Goal: Transaction & Acquisition: Purchase product/service

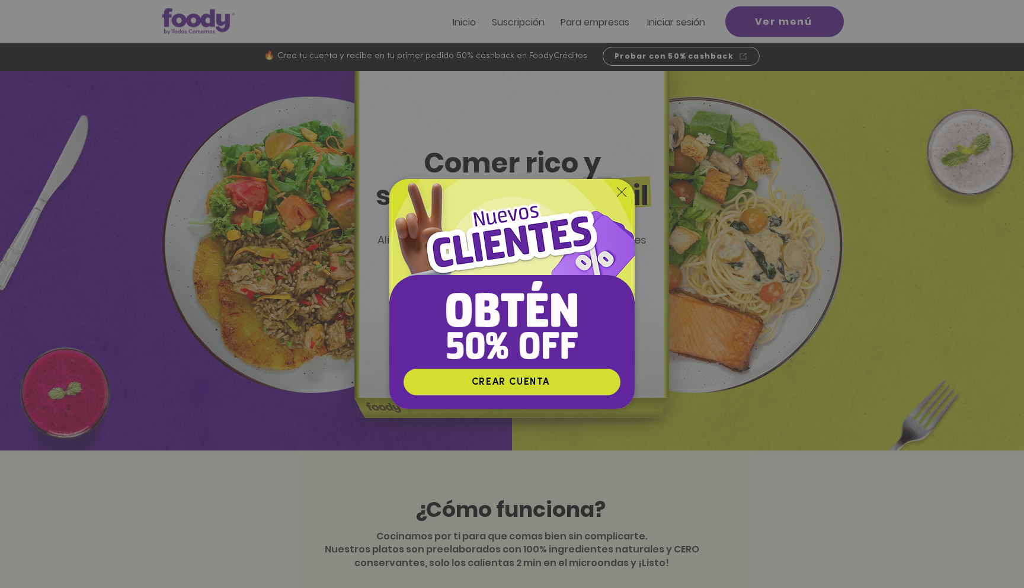
click at [516, 238] on img "Nuevos suscriptores 50% off" at bounding box center [511, 273] width 245 height 189
click at [623, 195] on icon "Volver al sitio" at bounding box center [621, 191] width 9 height 9
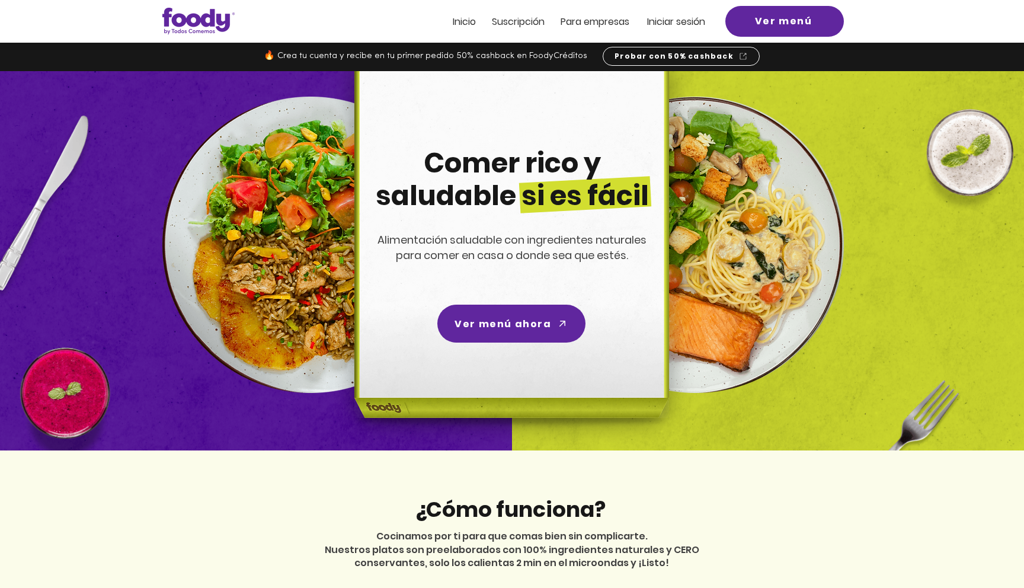
click at [740, 162] on img at bounding box center [696, 245] width 296 height 296
click at [461, 15] on span "Inicio" at bounding box center [464, 22] width 23 height 14
click at [814, 21] on span "Ver menú" at bounding box center [785, 21] width 114 height 26
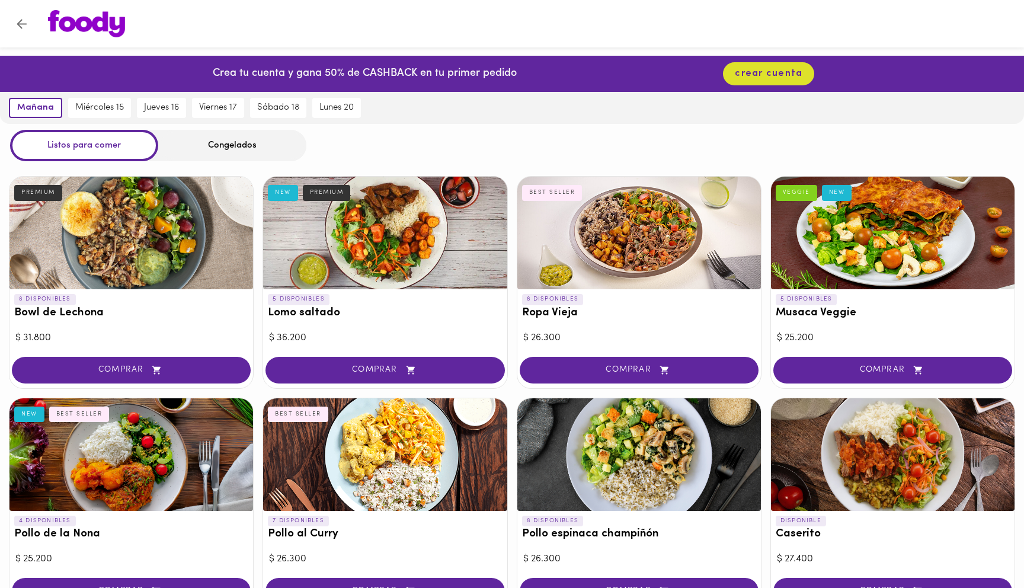
click at [366, 234] on div at bounding box center [385, 233] width 244 height 113
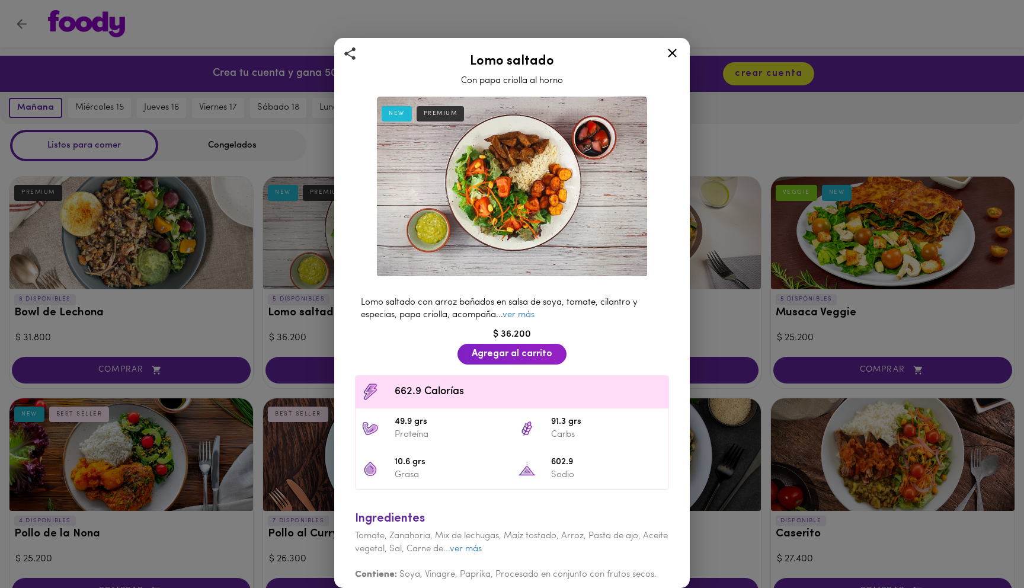
scroll to position [9, 0]
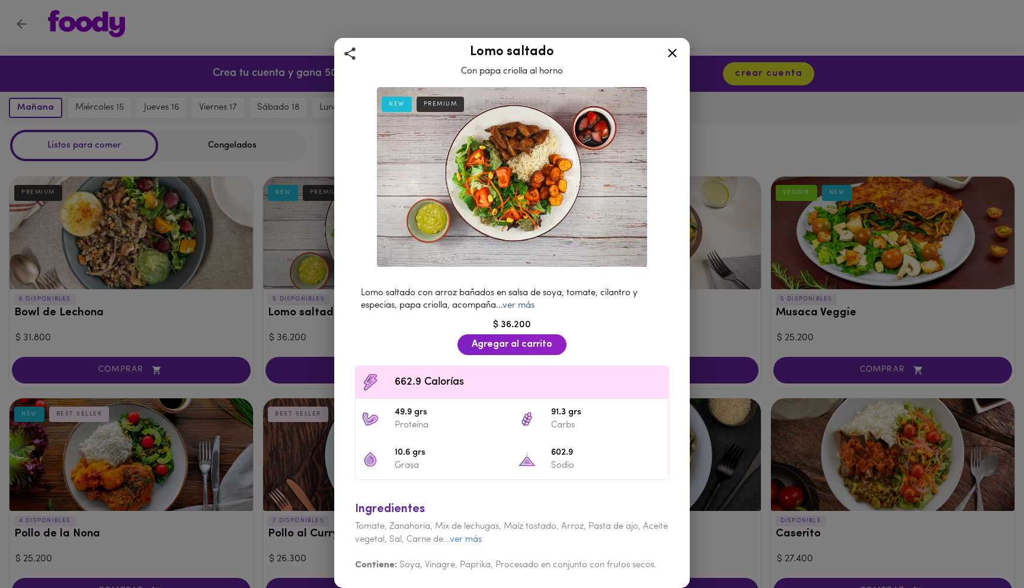
click at [525, 305] on link "ver más" at bounding box center [519, 305] width 32 height 9
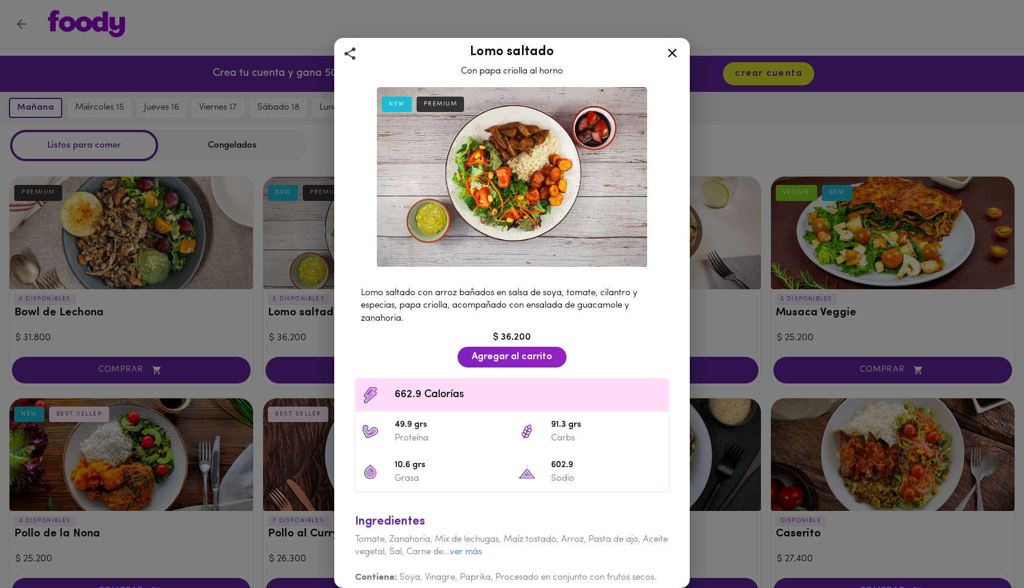
click at [670, 45] on div at bounding box center [672, 55] width 29 height 28
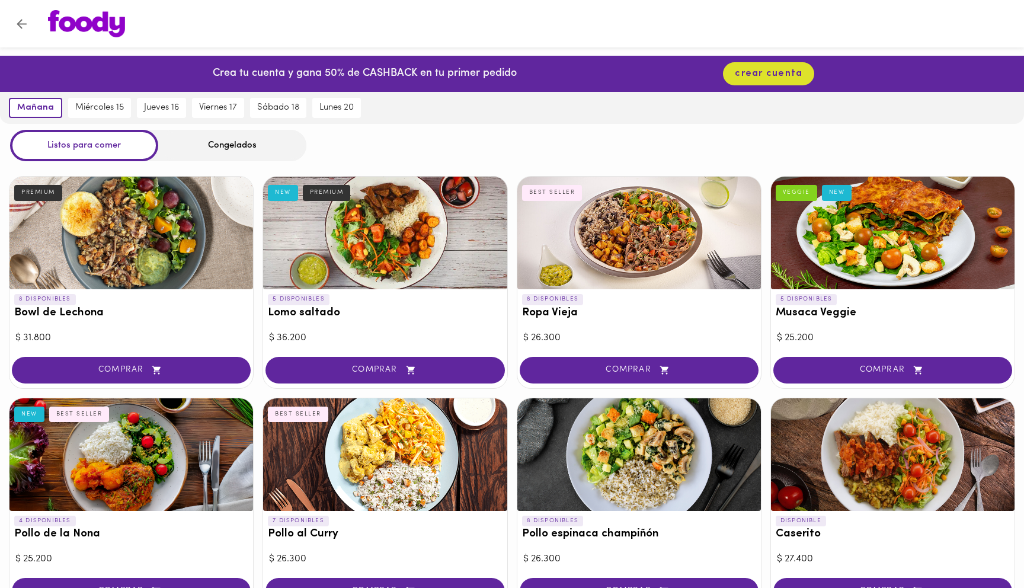
click at [629, 250] on div at bounding box center [639, 233] width 244 height 113
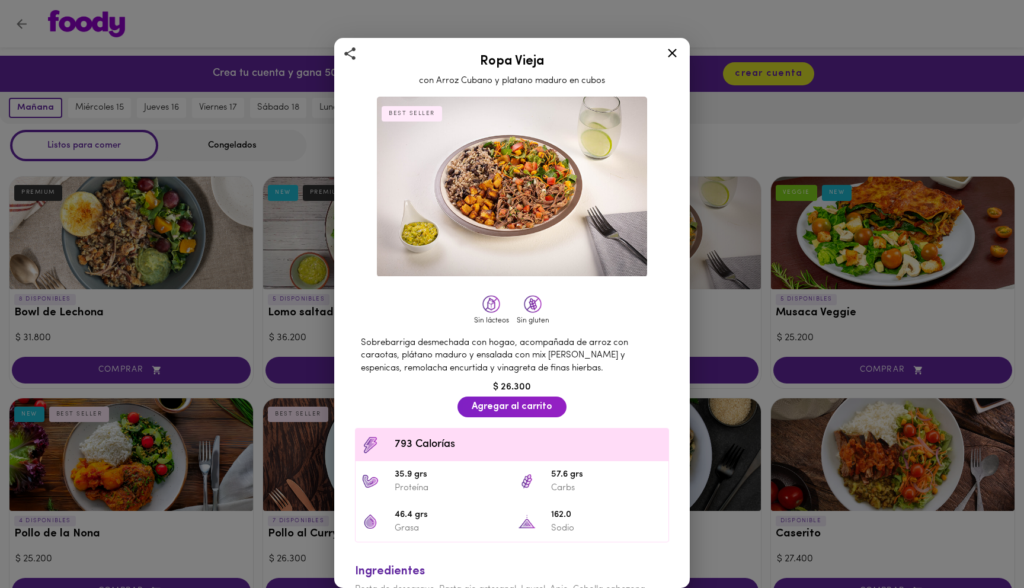
click at [533, 364] on span "Sobrebarriga desmechada con hogao, acompañada de arroz con caraotas, plátano ma…" at bounding box center [494, 355] width 267 height 34
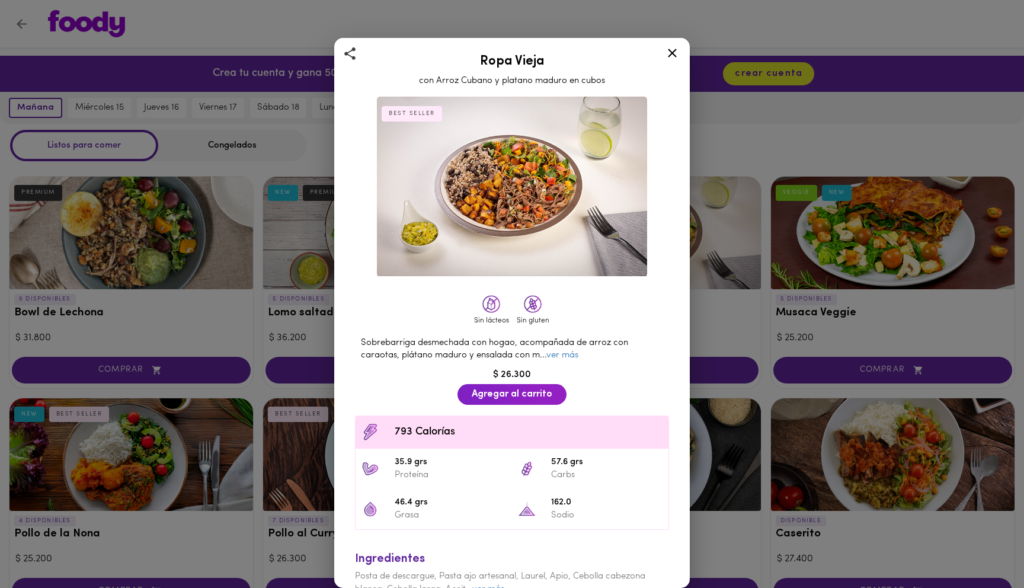
click at [533, 364] on div "Sobrebarriga desmechada con hogao, acompañada de arroz con caraotas, plátano ma…" at bounding box center [512, 349] width 326 height 37
click at [563, 358] on link "ver más" at bounding box center [562, 355] width 32 height 9
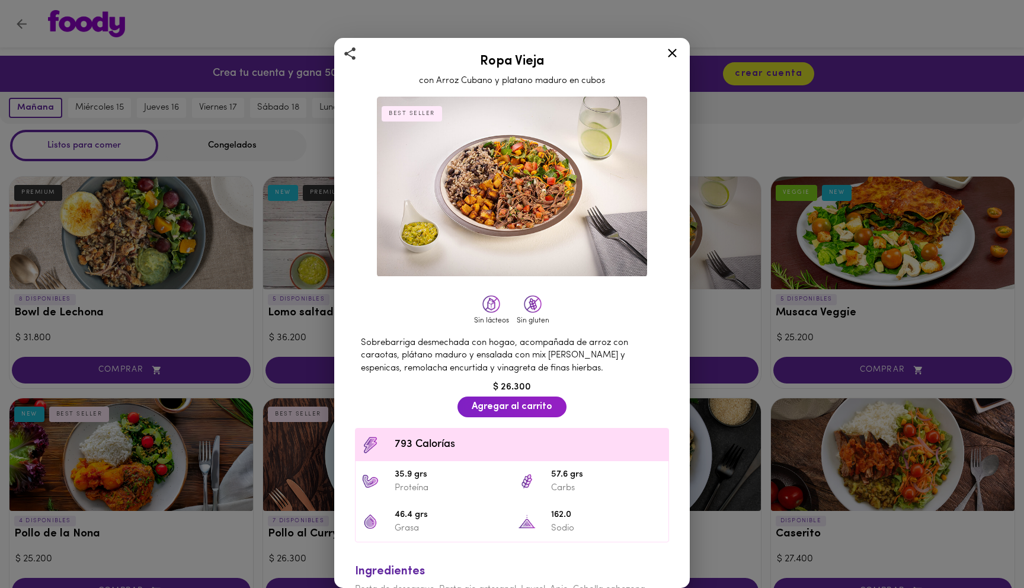
click at [669, 49] on icon at bounding box center [672, 53] width 15 height 15
